Goal: Book appointment/travel/reservation

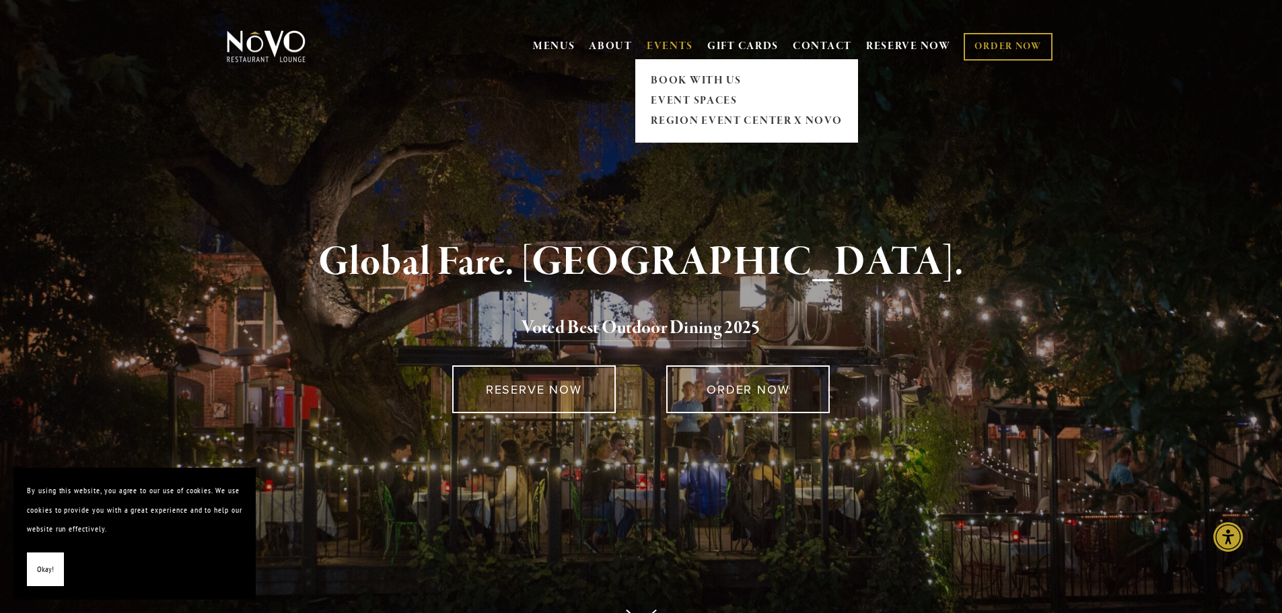
click at [679, 38] on span "EVENTS BOOK WITH US EVENT SPACES REGION EVENT CENTER x NOVO" at bounding box center [670, 47] width 46 height 26
click at [664, 102] on link "EVENT SPACES" at bounding box center [747, 101] width 200 height 20
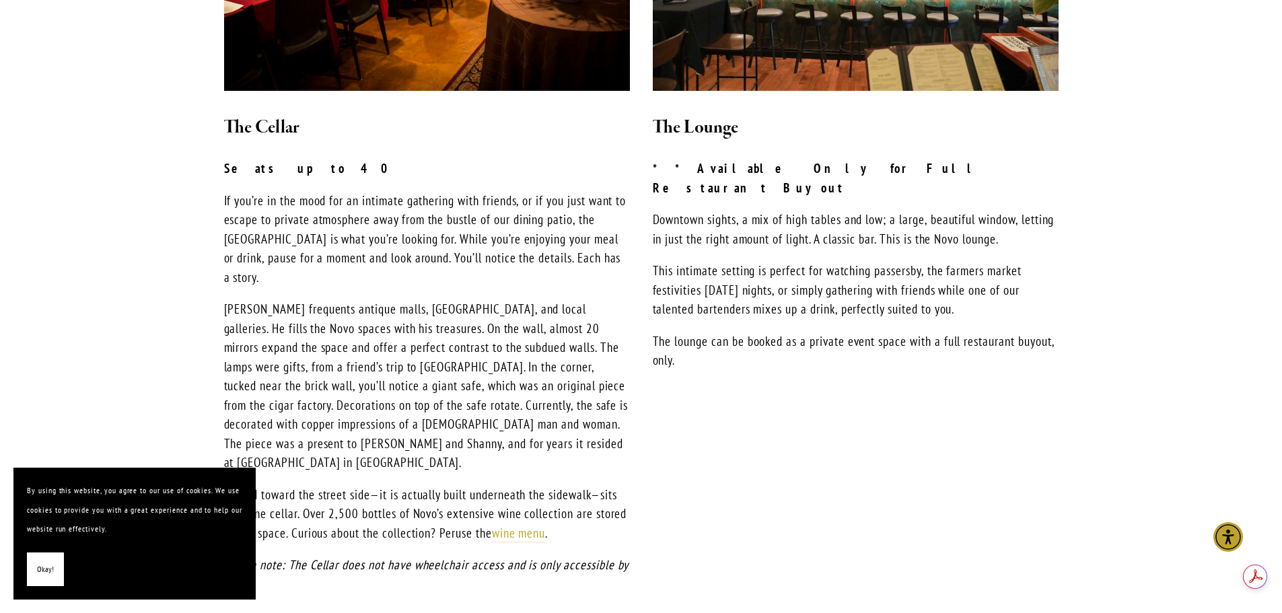
scroll to position [1172, 0]
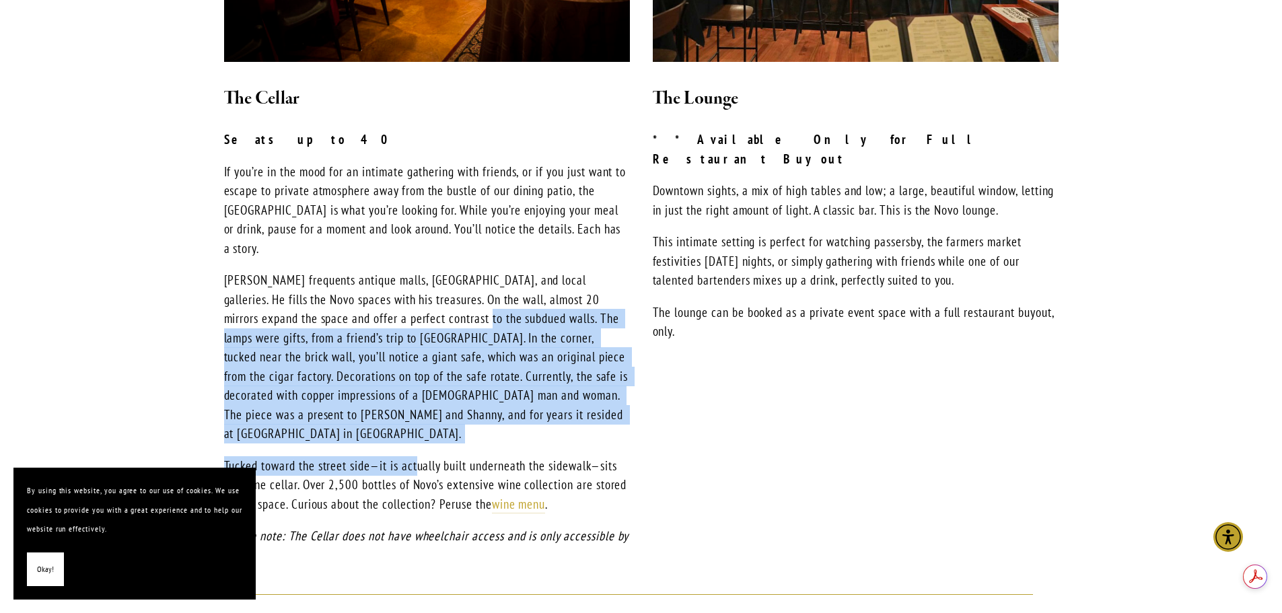
drag, startPoint x: 419, startPoint y: 283, endPoint x: 420, endPoint y: 400, distance: 116.4
click at [420, 400] on div "The Cellar Seats up to 40 If you’re in the mood for an intimate gathering with …" at bounding box center [427, 325] width 406 height 480
click at [420, 456] on p "Tucked toward the street side—it is actually built underneath the sidewalk—sits…" at bounding box center [427, 485] width 406 height 58
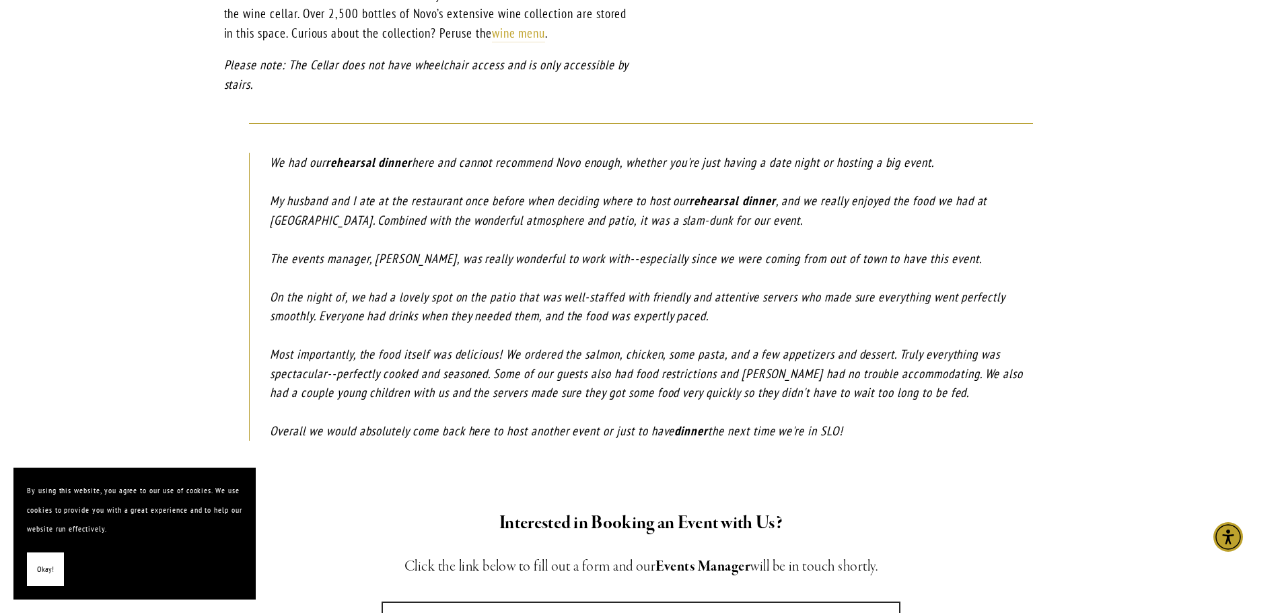
scroll to position [1912, 0]
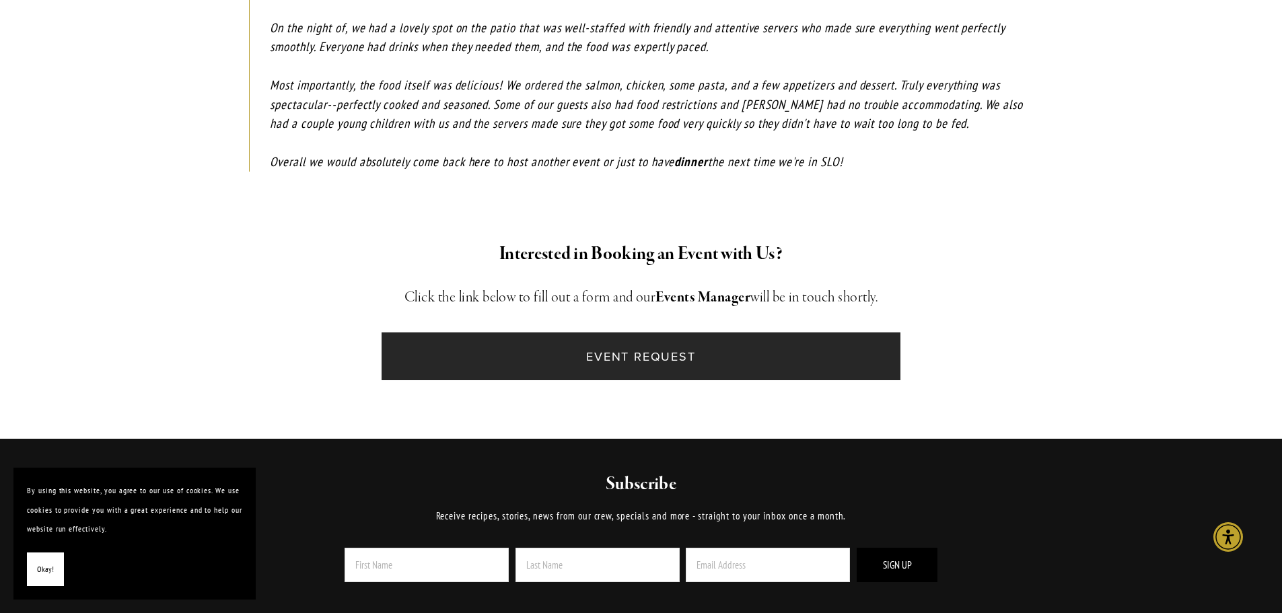
click at [592, 332] on link "Event Request" at bounding box center [641, 356] width 519 height 48
